Goal: Information Seeking & Learning: Find specific page/section

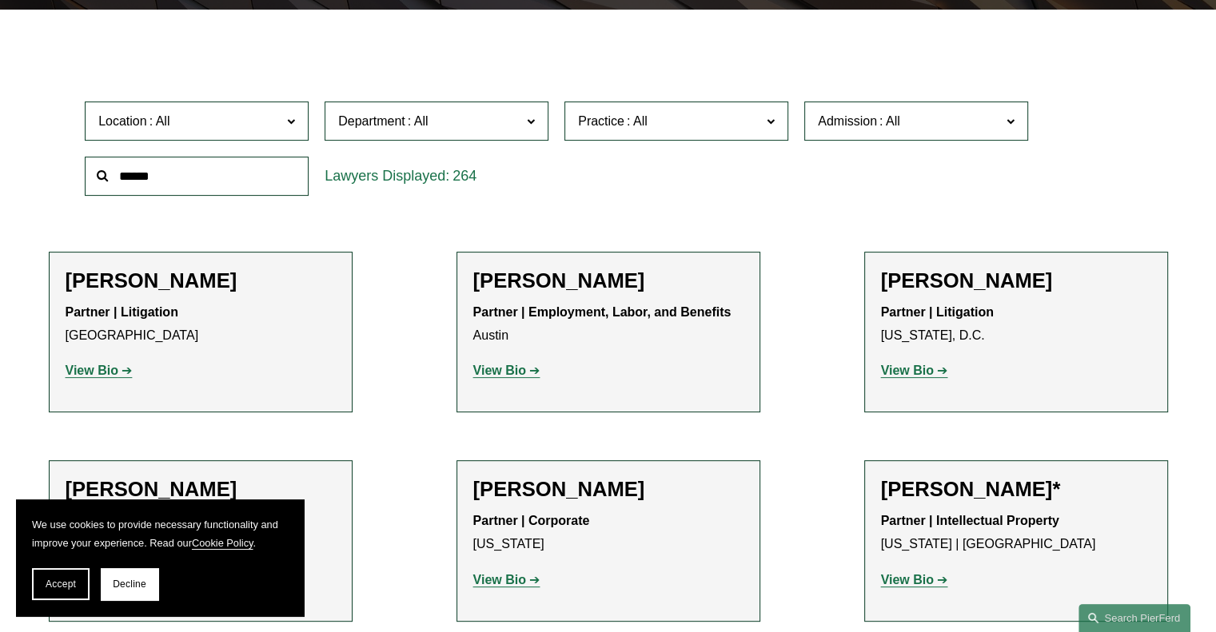
scroll to position [279, 0]
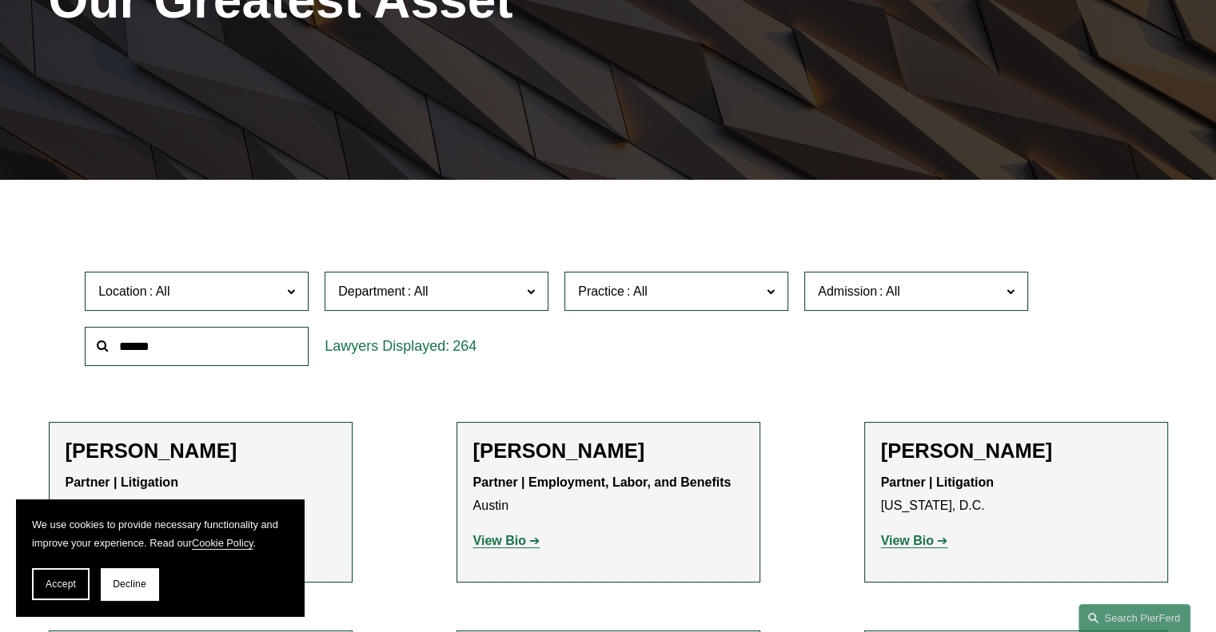
click at [166, 333] on input "text" at bounding box center [197, 346] width 224 height 39
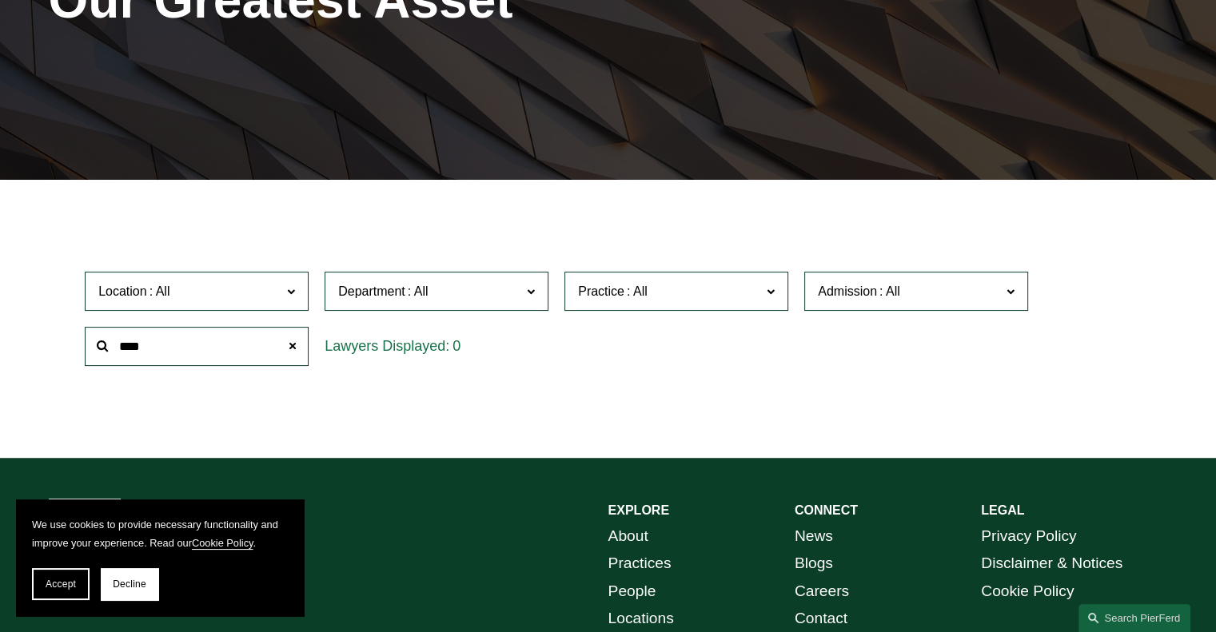
type input "***"
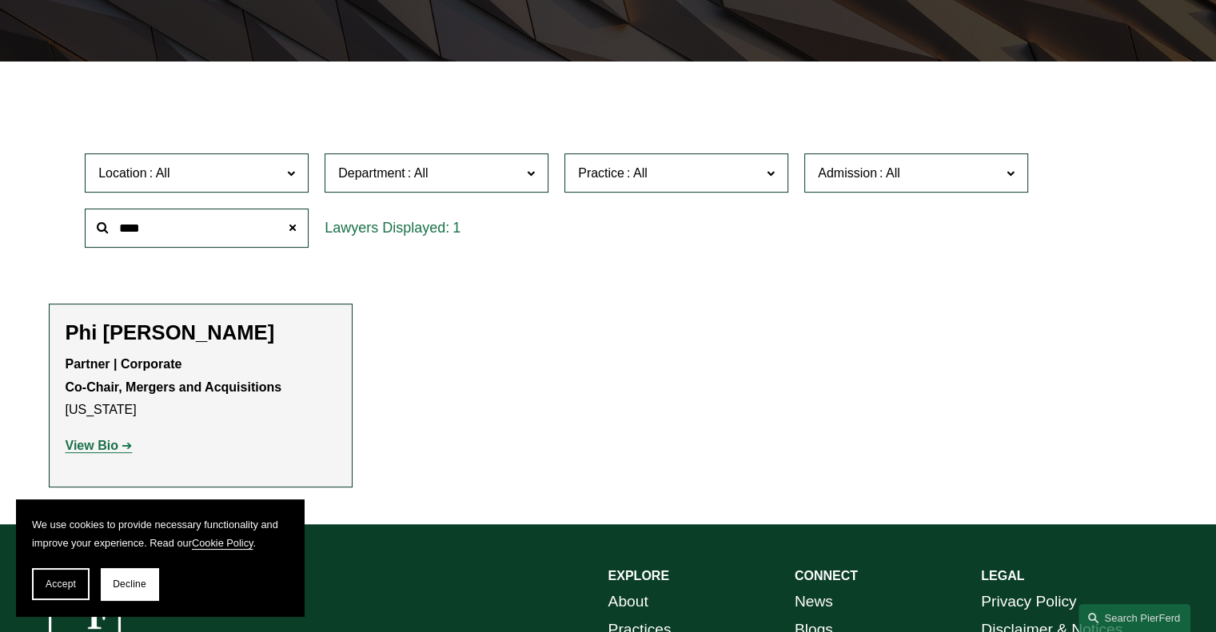
scroll to position [519, 0]
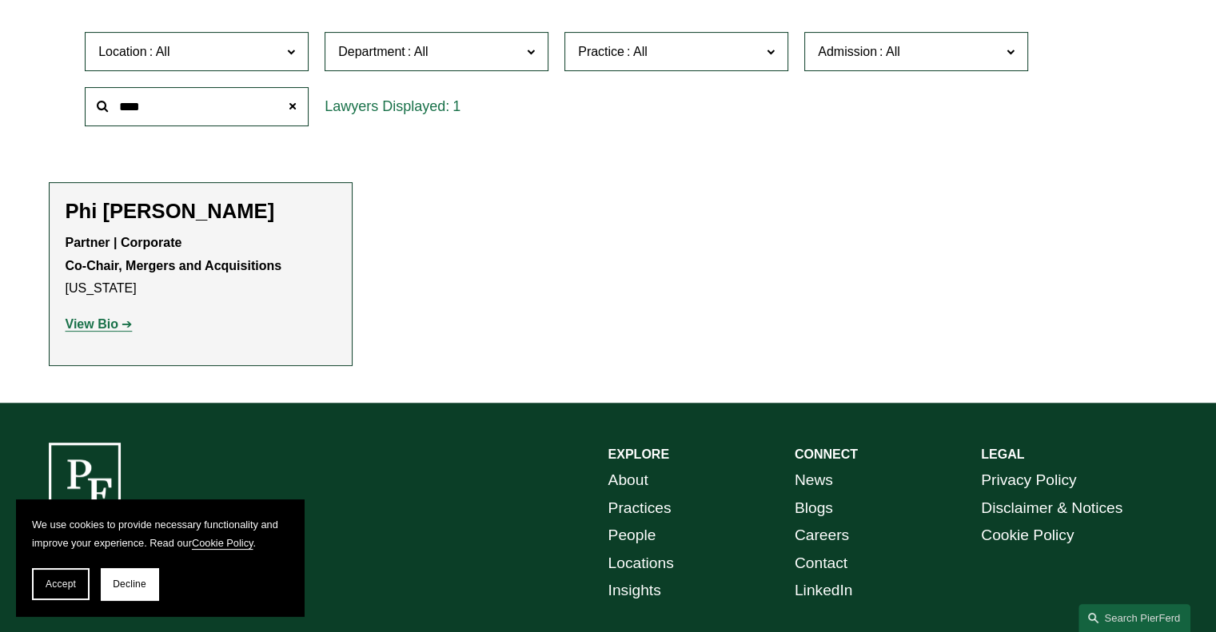
click at [89, 322] on strong "View Bio" at bounding box center [92, 324] width 53 height 14
click at [104, 318] on p "View Bio" at bounding box center [201, 324] width 270 height 23
click at [99, 324] on strong "View Bio" at bounding box center [92, 324] width 53 height 14
